Goal: Transaction & Acquisition: Purchase product/service

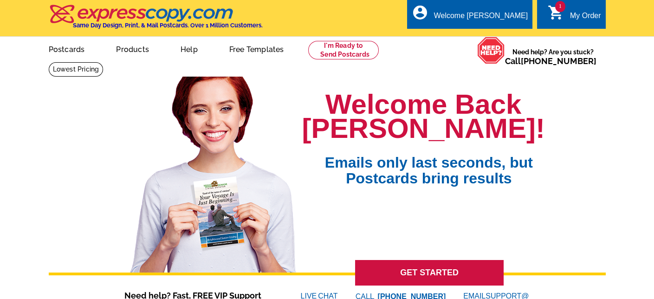
click at [579, 12] on div "My Order" at bounding box center [585, 18] width 31 height 13
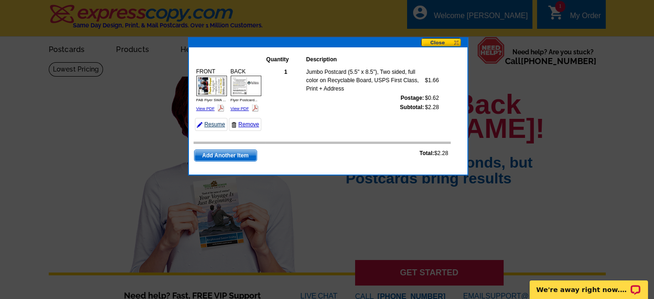
click at [209, 131] on link "Resume" at bounding box center [211, 124] width 32 height 13
click at [212, 130] on link "Resume" at bounding box center [211, 124] width 32 height 13
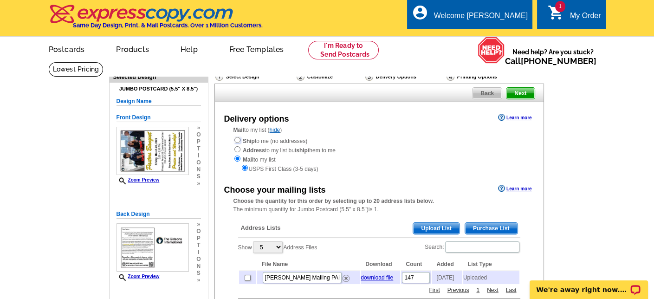
click at [236, 138] on input "radio" at bounding box center [237, 140] width 6 height 6
radio input "true"
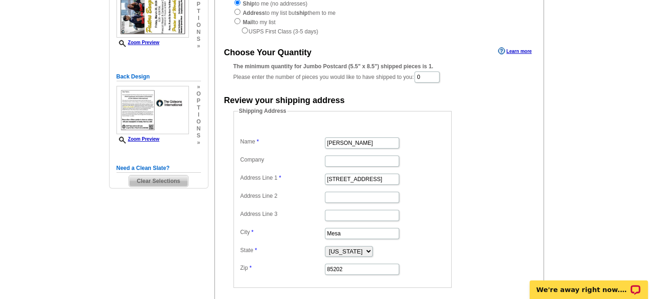
scroll to position [123, 0]
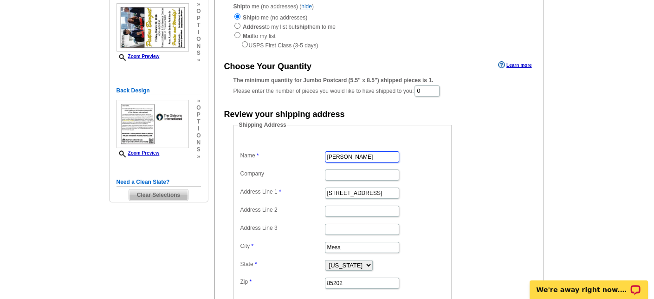
drag, startPoint x: 362, startPoint y: 155, endPoint x: 309, endPoint y: 151, distance: 53.5
click at [309, 151] on dl "Name Terry Turner Company Address Line 1 1824 W Nido Ave Address Line 2 Address…" at bounding box center [342, 213] width 209 height 153
paste input "Mr Paul V Marshall"
type input "Mr Paul V Marshall"
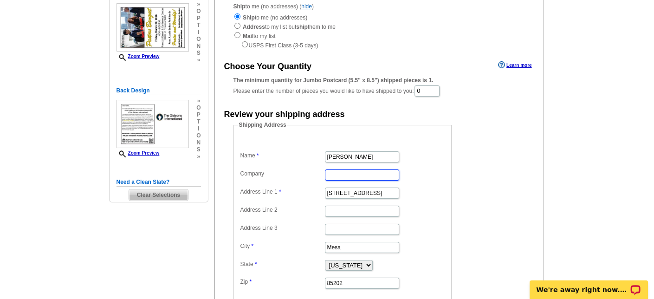
click at [356, 171] on input "Company" at bounding box center [362, 174] width 74 height 11
click at [339, 173] on input "Gidoens" at bounding box center [362, 174] width 74 height 11
click at [341, 174] on input "Gidoens" at bounding box center [362, 174] width 74 height 11
click at [360, 172] on input "Gideons" at bounding box center [362, 174] width 74 height 11
type input "Gideons International"
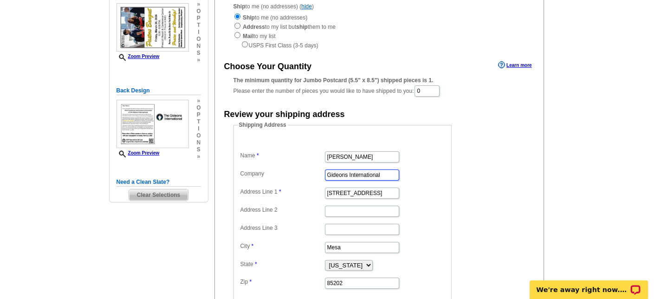
drag, startPoint x: 384, startPoint y: 172, endPoint x: 318, endPoint y: 172, distance: 66.4
click at [318, 172] on dl "Name Mr Paul V Marshall Company Gideons International Address Line 1 1824 W Nid…" at bounding box center [342, 213] width 209 height 153
type input "Gideons InternationalMr Paul V Marshall"
type input "Mr Paul V Marshall"
type input "Gideons International"
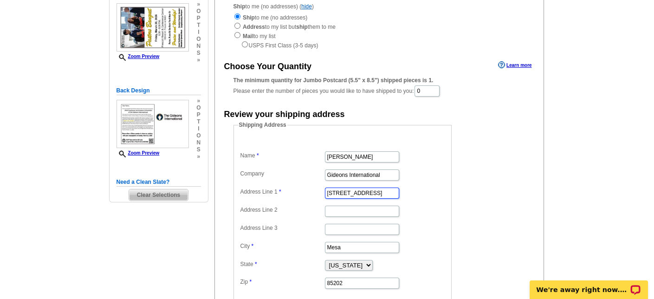
drag, startPoint x: 378, startPoint y: 193, endPoint x: 314, endPoint y: 195, distance: 64.1
click at [314, 195] on dd "1824 W Nido Ave" at bounding box center [342, 192] width 209 height 14
paste input "0820 E Tessa LN"
type input "10820 E Tessa LN"
click at [351, 243] on input "Mesa" at bounding box center [362, 247] width 74 height 11
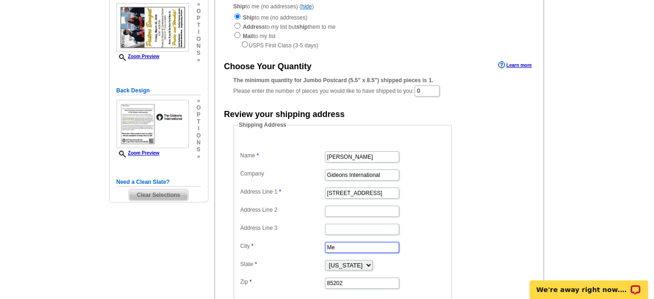
type input "M"
type input "Prescott"
click at [343, 278] on input "85202" at bounding box center [362, 283] width 74 height 11
drag, startPoint x: 356, startPoint y: 278, endPoint x: 294, endPoint y: 272, distance: 62.4
click at [294, 275] on dd "85202" at bounding box center [342, 282] width 209 height 14
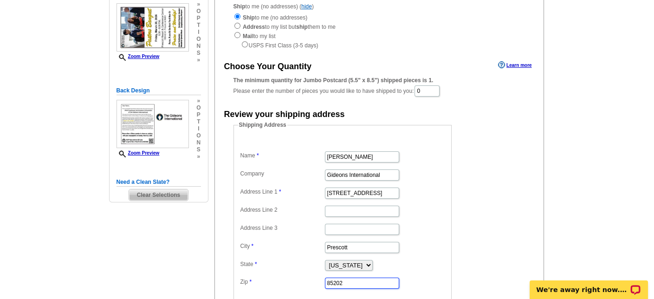
paste input "6315-925"
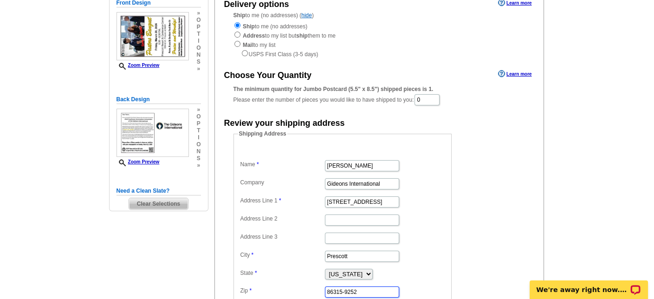
scroll to position [93, 0]
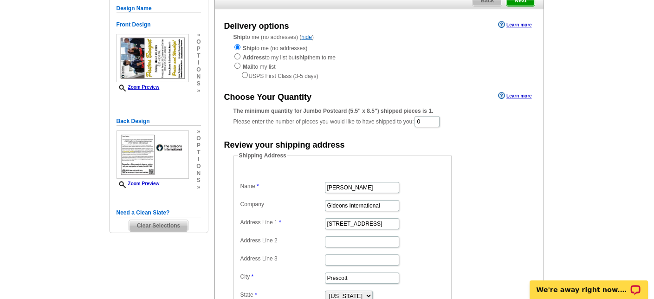
type input "86315-9252"
drag, startPoint x: 430, startPoint y: 121, endPoint x: 409, endPoint y: 121, distance: 20.4
click at [409, 121] on div "The minimum quantity for Jumbo Postcard (5.5" x 8.5") shipped pieces is 1. Plea…" at bounding box center [378, 117] width 291 height 21
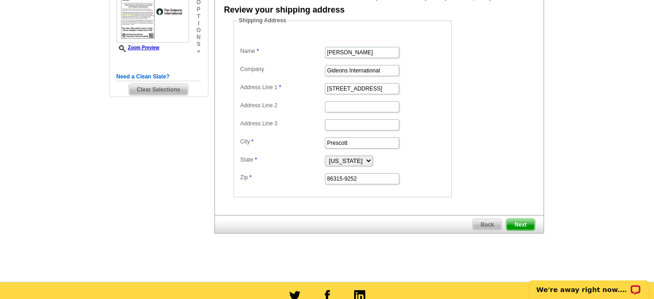
scroll to position [232, 0]
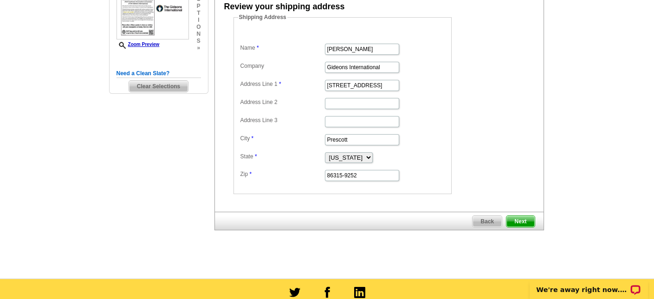
type input "100"
click at [520, 217] on span "Next" at bounding box center [520, 221] width 28 height 11
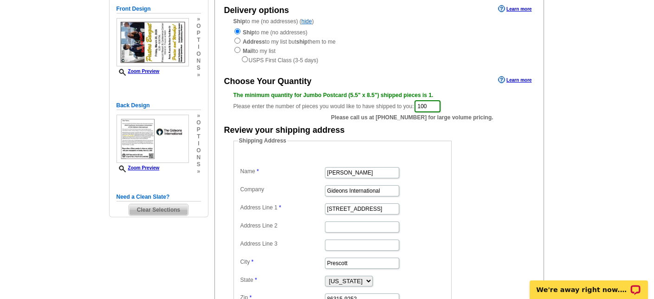
scroll to position [108, 0]
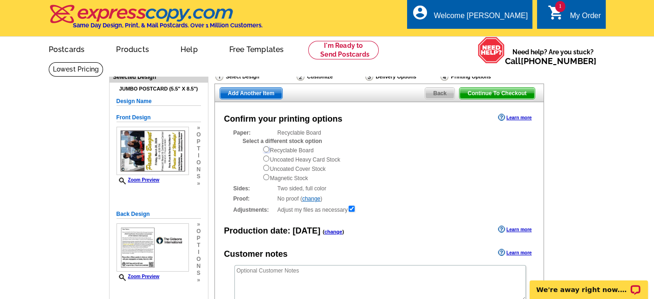
click at [265, 150] on input "radio" at bounding box center [266, 149] width 6 height 6
radio input "true"
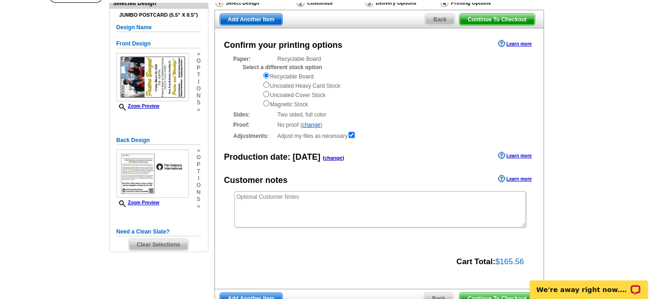
scroll to position [62, 0]
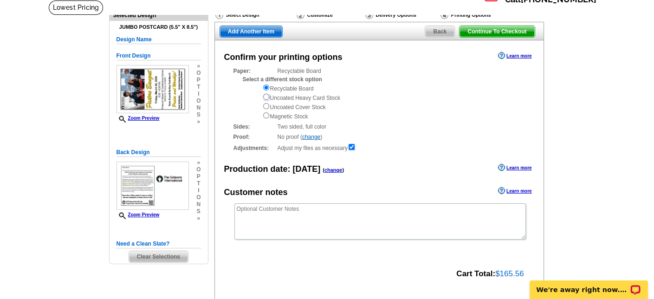
click at [265, 97] on input "radio" at bounding box center [266, 97] width 6 height 6
radio input "true"
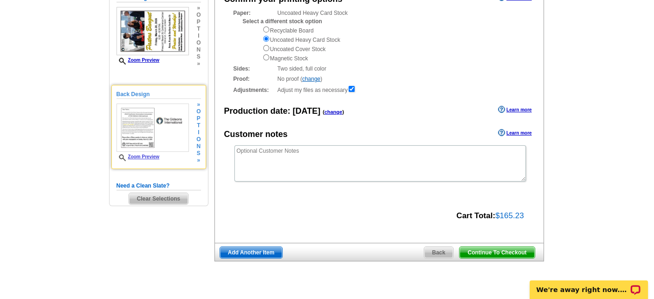
scroll to position [123, 0]
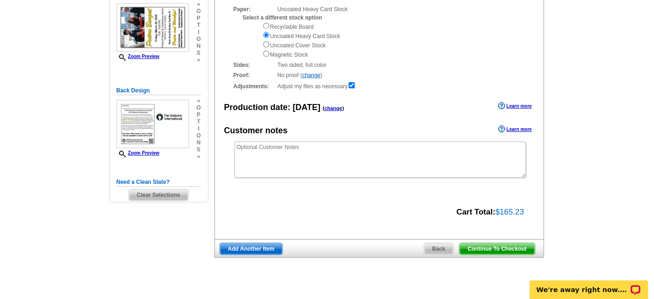
click at [157, 193] on span "Clear Selections" at bounding box center [158, 194] width 59 height 11
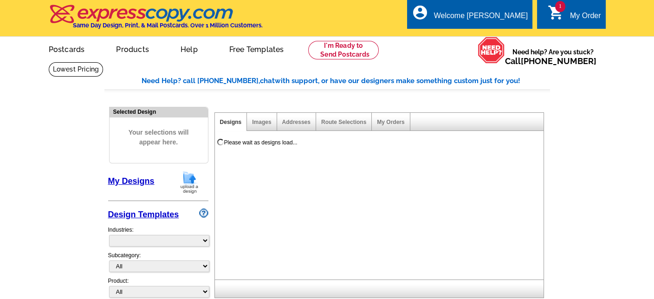
select select "785"
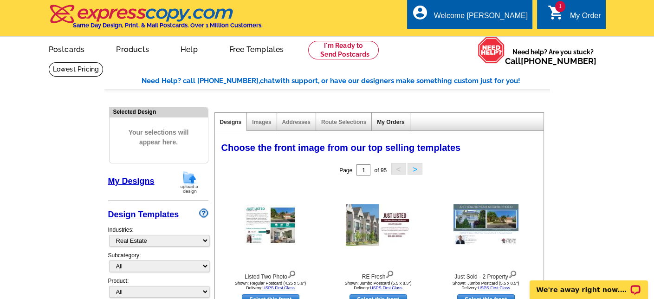
click at [389, 122] on link "My Orders" at bounding box center [390, 122] width 27 height 6
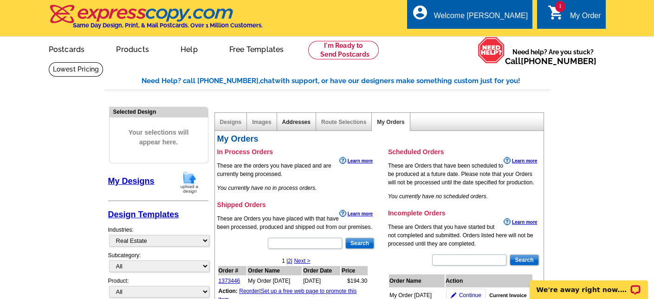
click at [293, 122] on link "Addresses" at bounding box center [296, 122] width 28 height 6
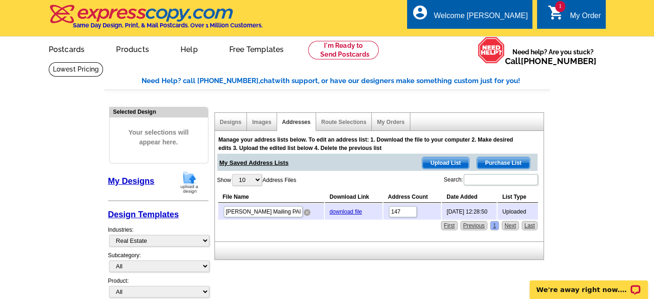
click at [306, 210] on img at bounding box center [307, 212] width 7 height 7
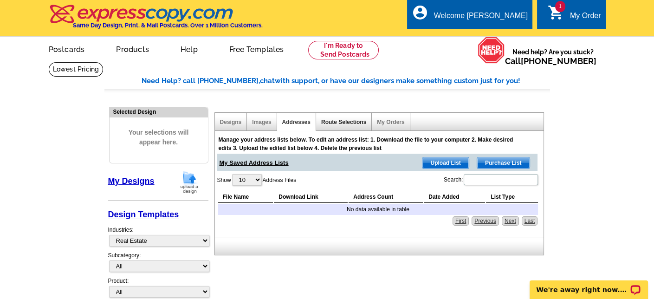
click at [343, 124] on link "Route Selections" at bounding box center [343, 122] width 45 height 6
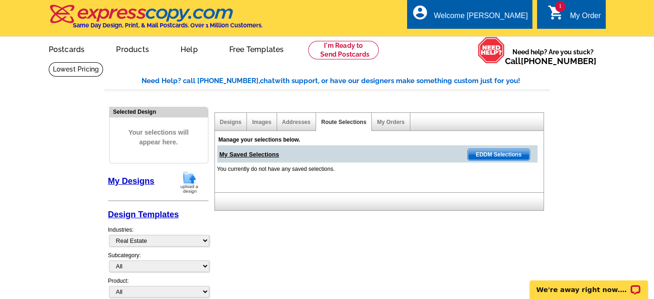
click at [261, 127] on div "Images" at bounding box center [262, 122] width 30 height 18
click at [261, 120] on link "Images" at bounding box center [261, 122] width 19 height 6
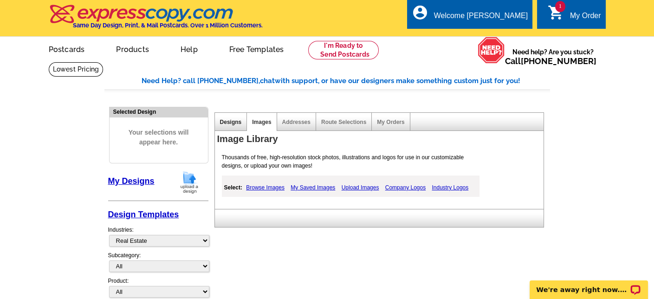
click at [237, 123] on link "Designs" at bounding box center [231, 122] width 22 height 6
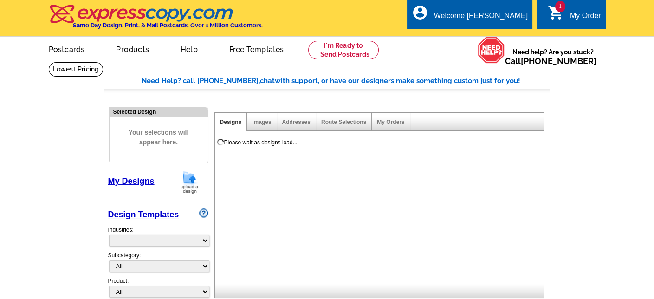
select select "785"
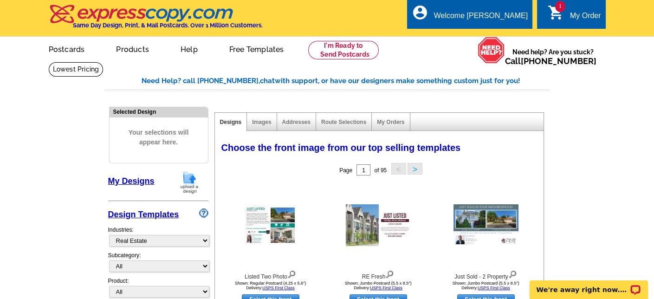
click at [557, 10] on span "1" at bounding box center [560, 6] width 10 height 11
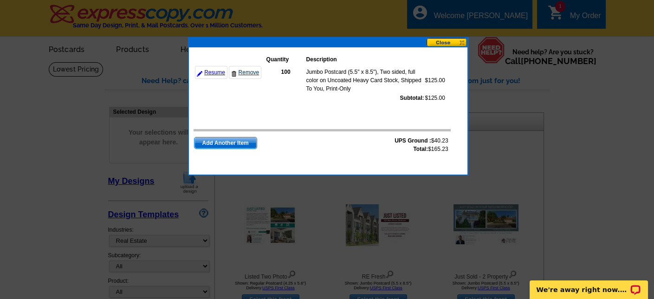
click at [238, 72] on link "Remove" at bounding box center [245, 72] width 32 height 13
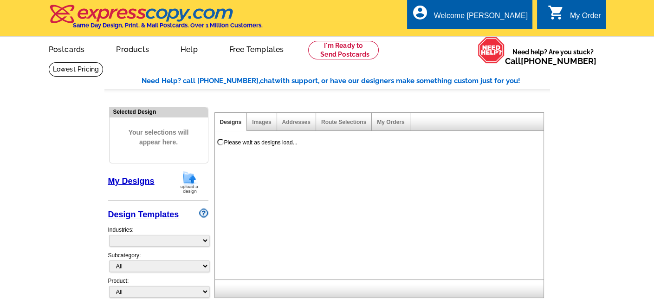
select select "785"
